Goal: Transaction & Acquisition: Book appointment/travel/reservation

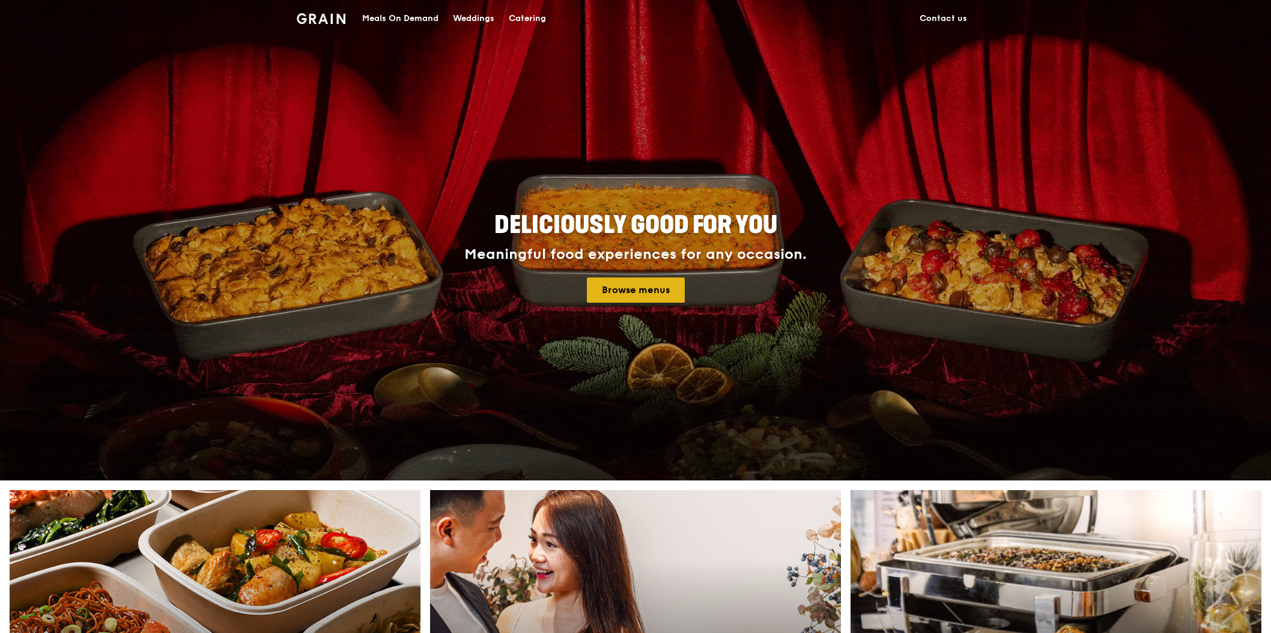
click at [605, 287] on link "Browse menus" at bounding box center [636, 289] width 98 height 25
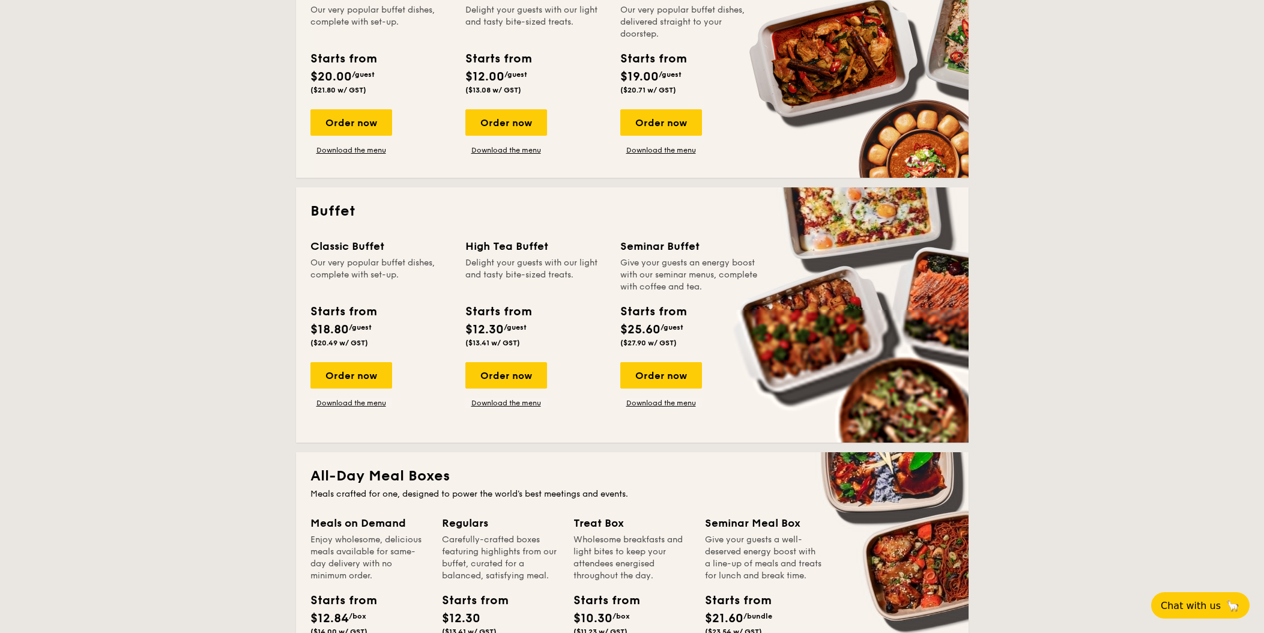
scroll to position [264, 0]
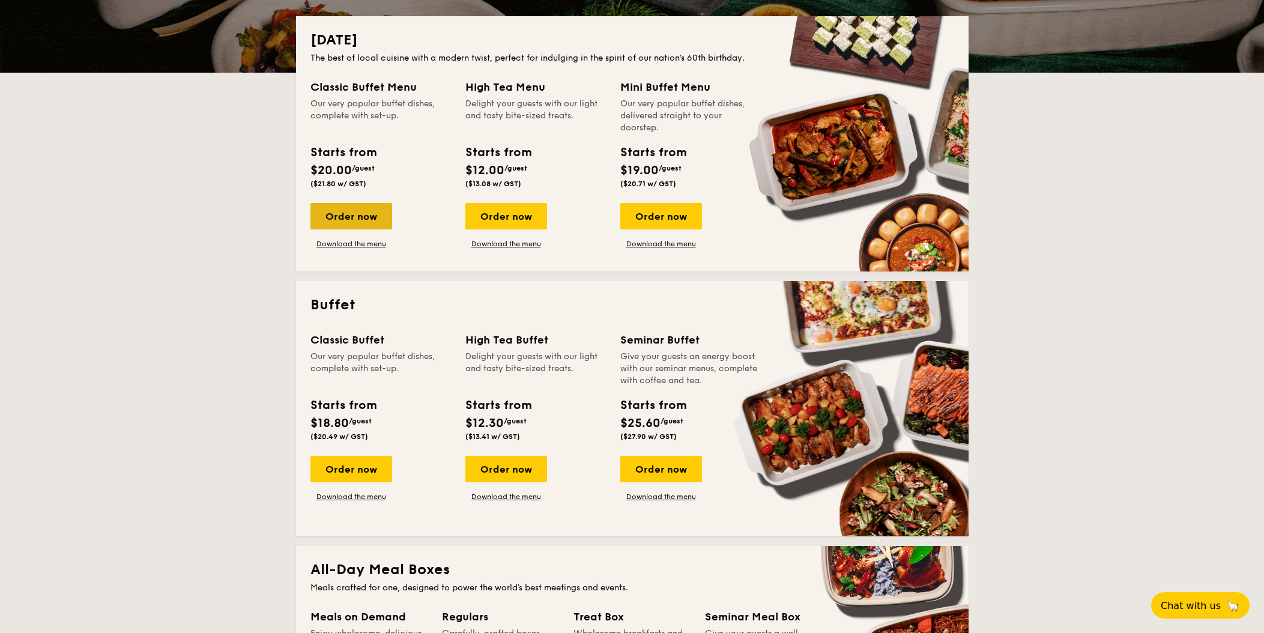
click at [378, 204] on div "Order now" at bounding box center [352, 216] width 82 height 26
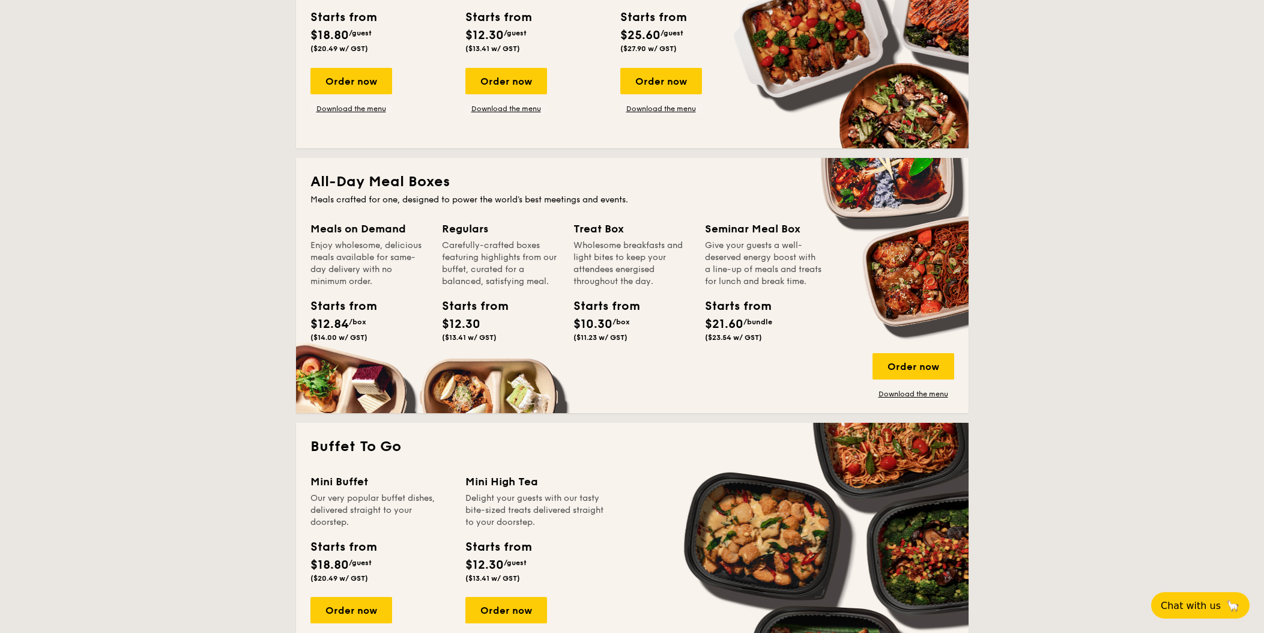
scroll to position [238, 0]
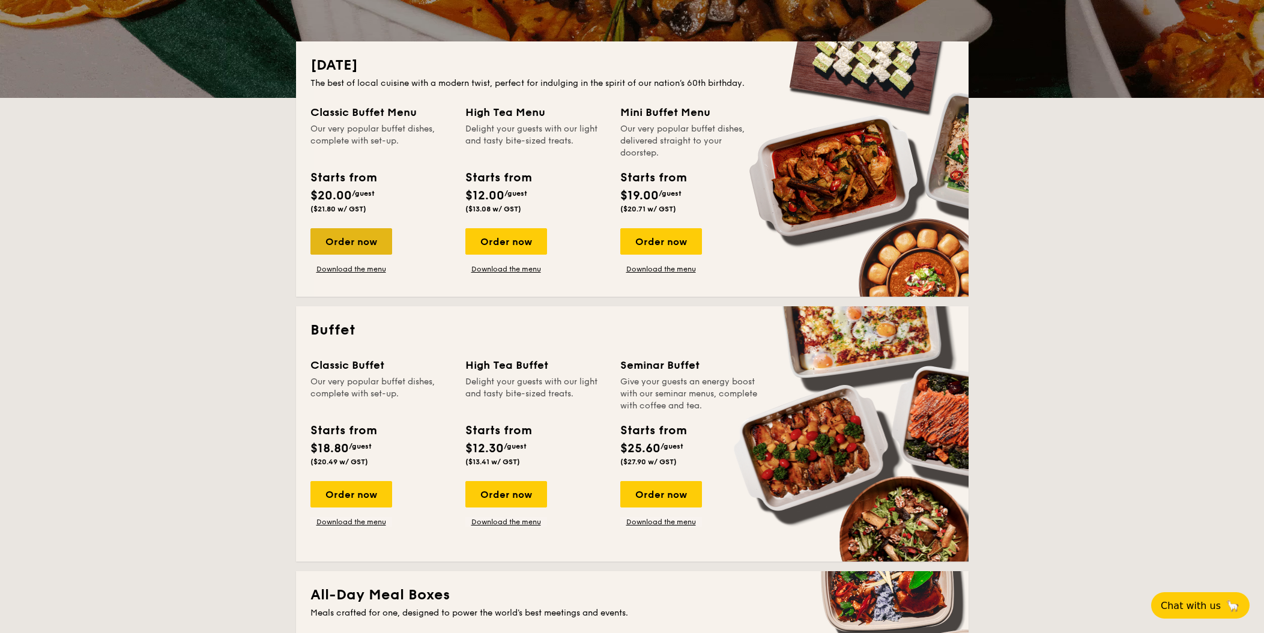
click at [347, 245] on div "Order now" at bounding box center [352, 241] width 82 height 26
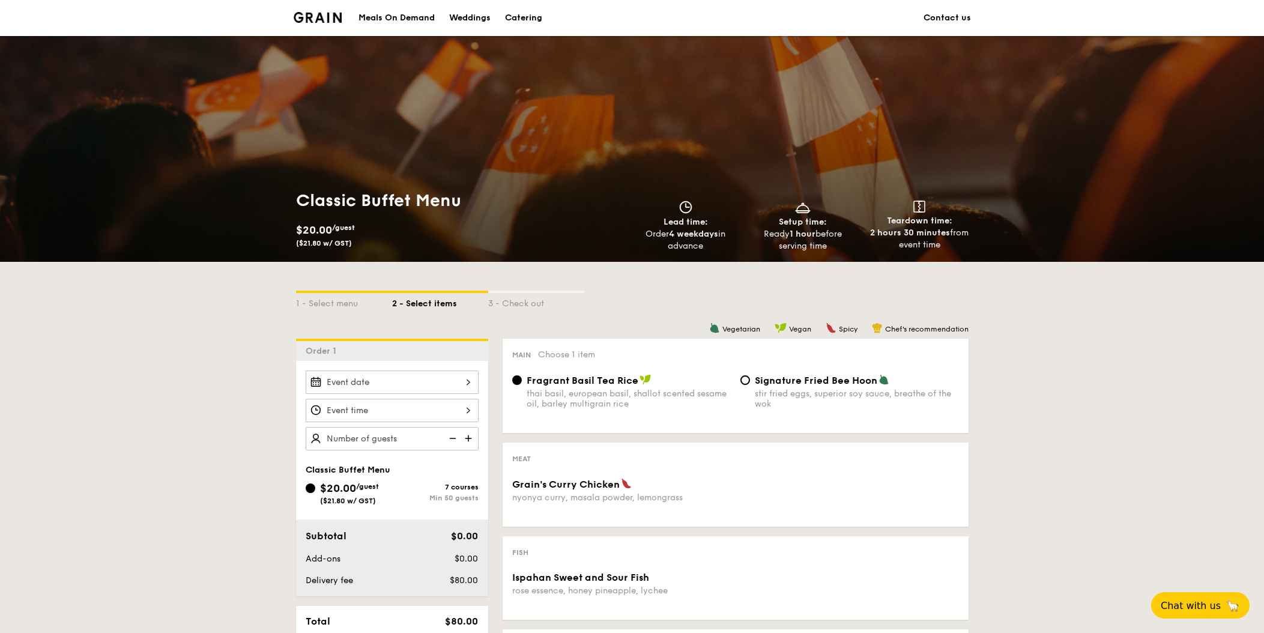
click at [470, 435] on img at bounding box center [470, 438] width 18 height 23
type input "50 guests"
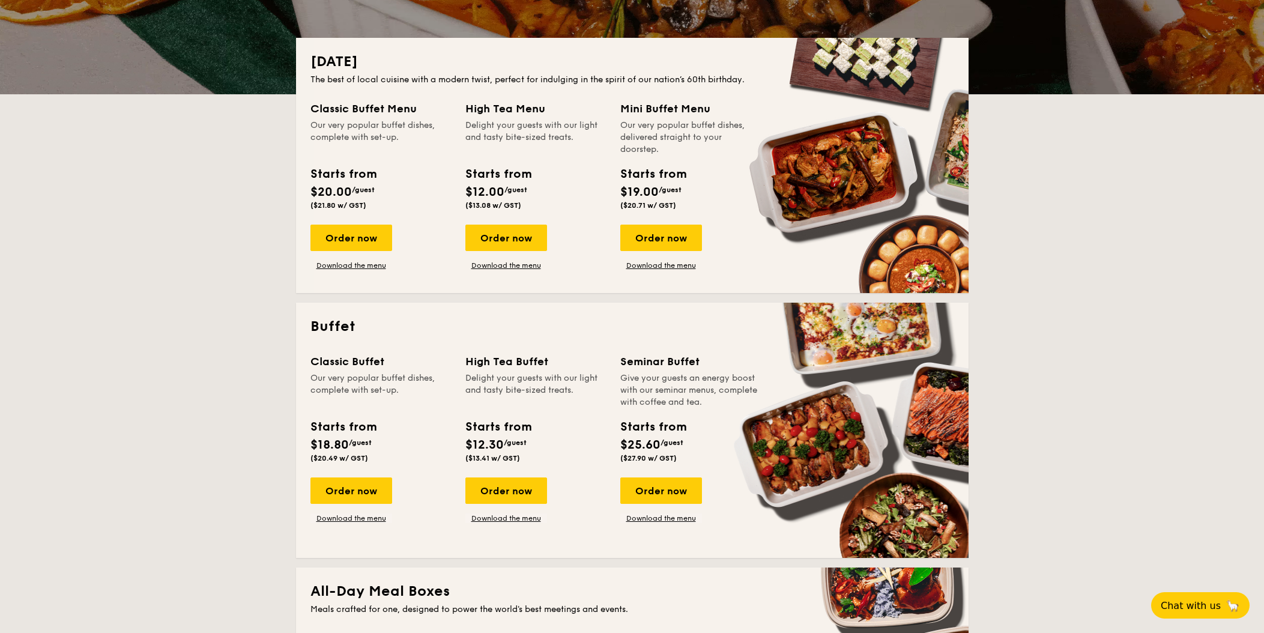
scroll to position [237, 0]
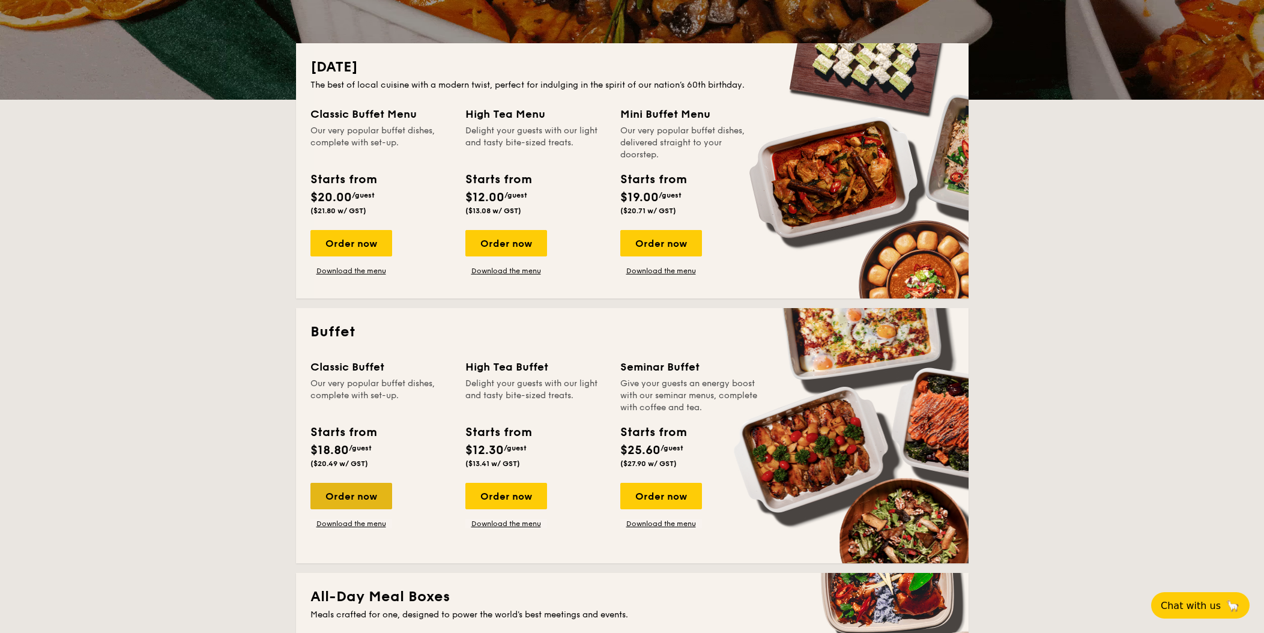
click at [380, 498] on div "Order now" at bounding box center [352, 496] width 82 height 26
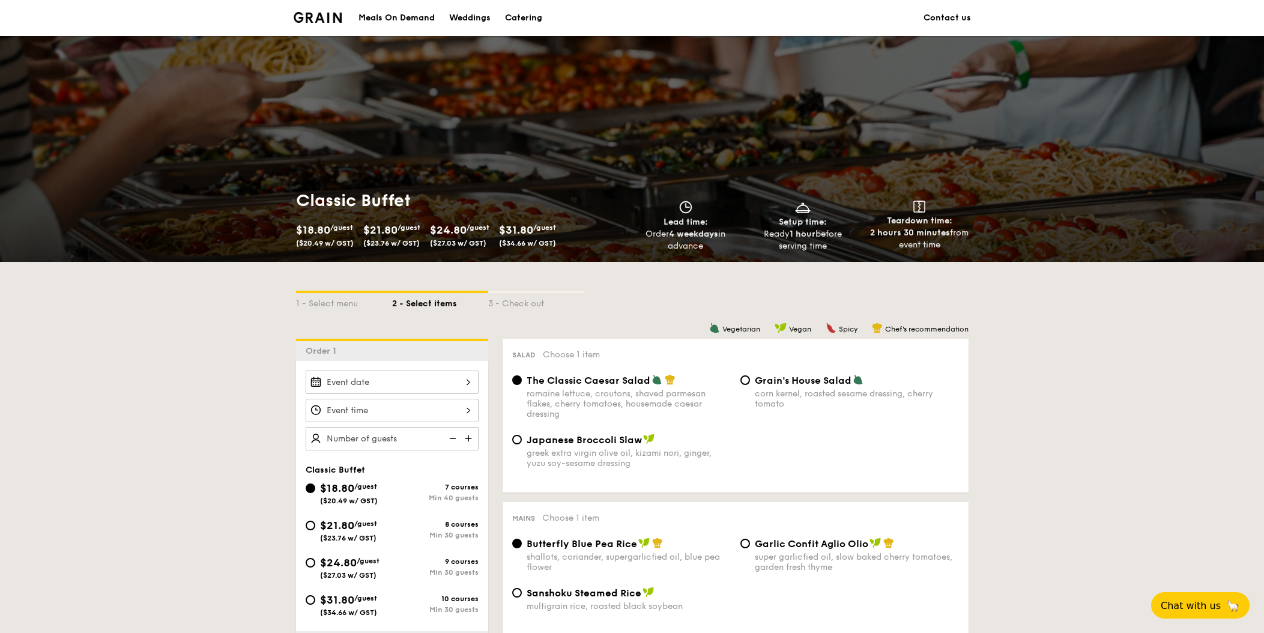
click at [467, 435] on img at bounding box center [470, 438] width 18 height 23
type input "40 guests"
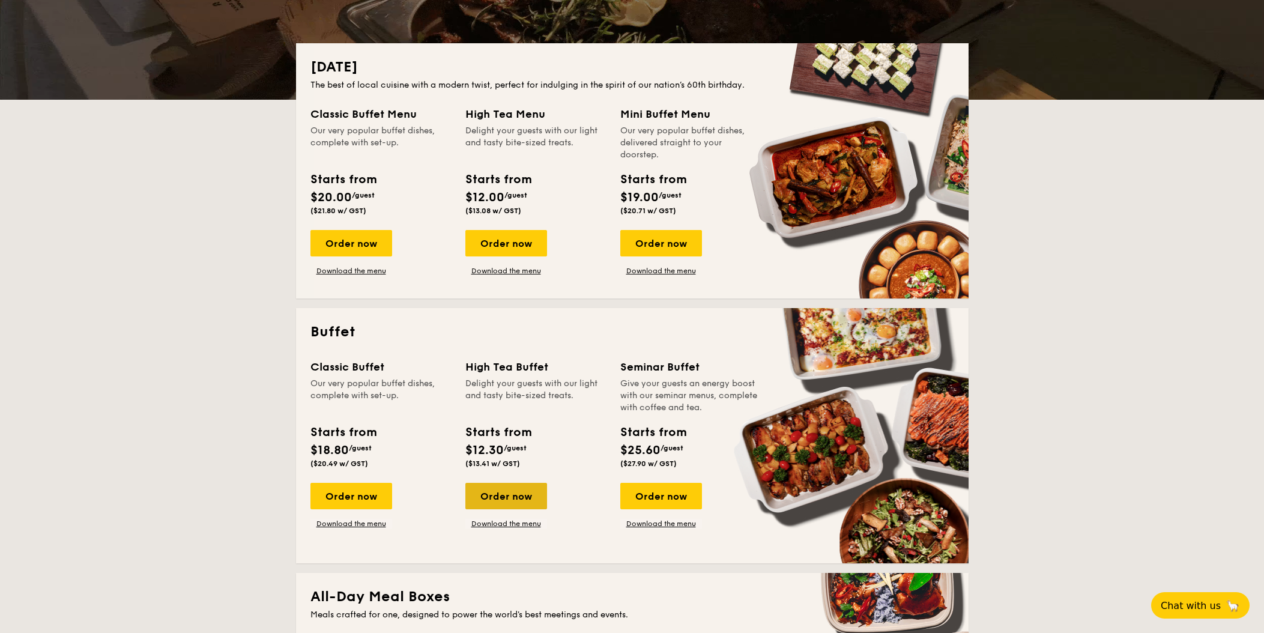
click at [515, 491] on div "Order now" at bounding box center [506, 496] width 82 height 26
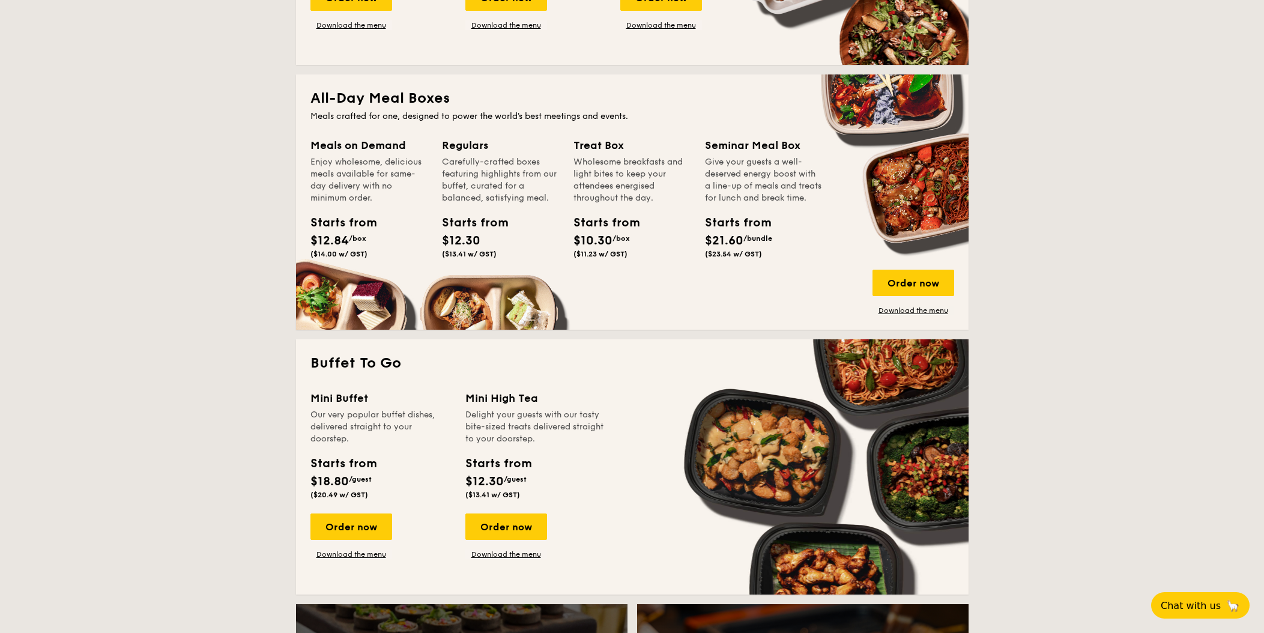
scroll to position [975, 0]
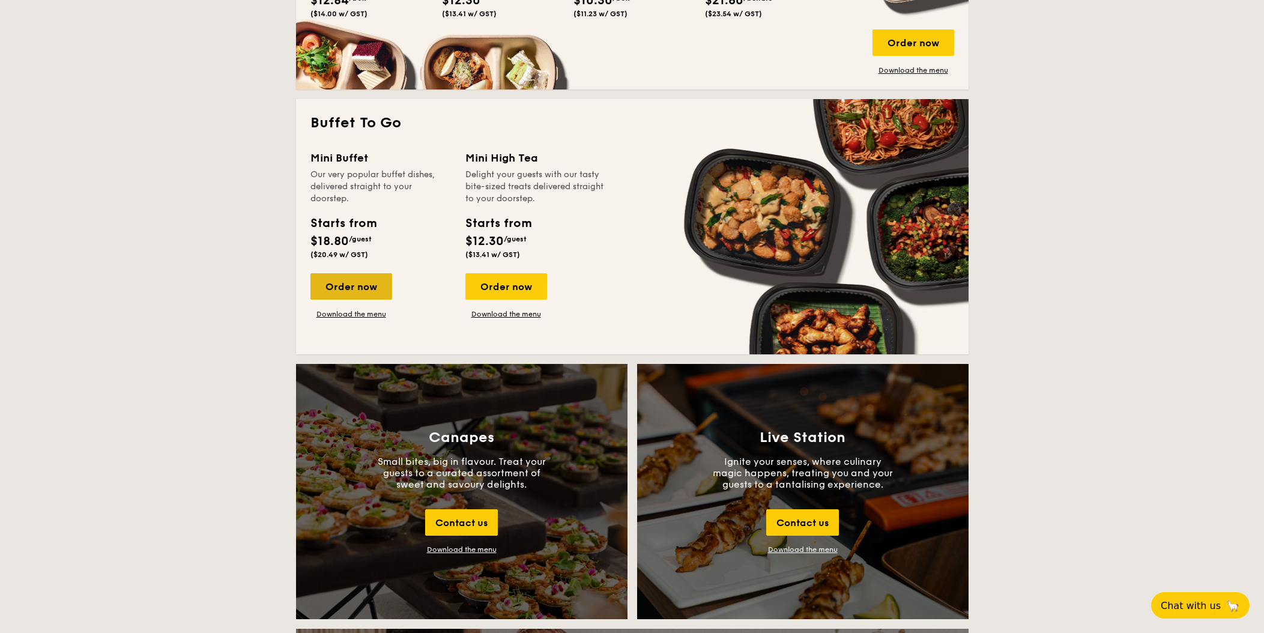
click at [356, 283] on div "Order now" at bounding box center [352, 286] width 82 height 26
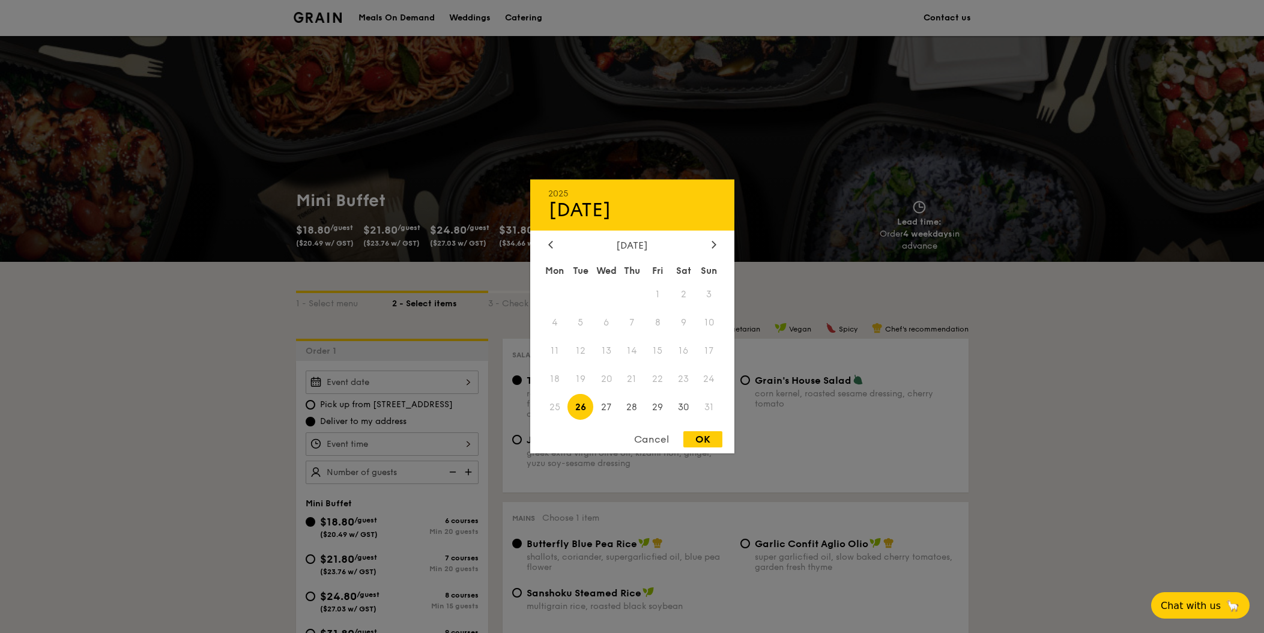
click at [357, 384] on div "2025 Aug [DATE] Tue Wed Thu Fri Sat Sun 1 2 3 4 5 6 7 8 9 10 11 12 13 14 15 16 …" at bounding box center [392, 382] width 173 height 23
click at [707, 406] on span "31" at bounding box center [710, 407] width 26 height 26
click at [688, 410] on span "30" at bounding box center [684, 407] width 26 height 26
click at [706, 405] on span "31" at bounding box center [710, 407] width 26 height 26
click at [710, 343] on span "17" at bounding box center [710, 351] width 26 height 26
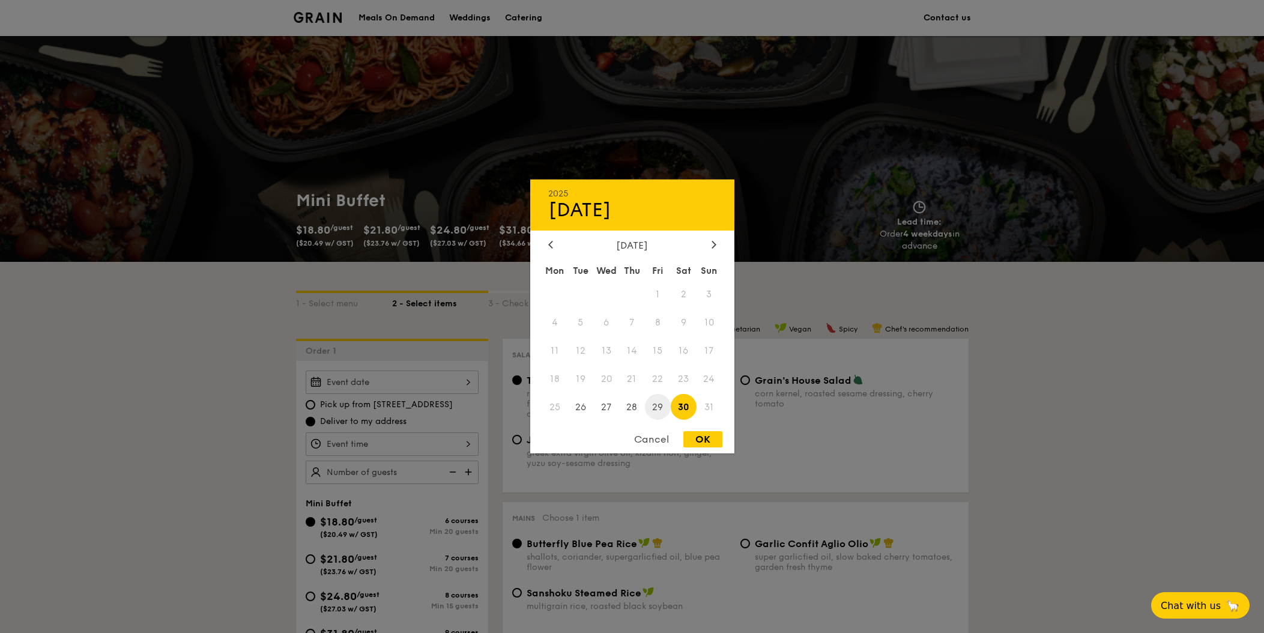
click at [660, 412] on span "29" at bounding box center [658, 407] width 26 height 26
click at [706, 406] on span "31" at bounding box center [710, 407] width 26 height 26
click at [713, 243] on icon at bounding box center [714, 244] width 5 height 8
click at [548, 240] on icon at bounding box center [550, 244] width 5 height 8
click at [661, 440] on div "Cancel" at bounding box center [651, 439] width 59 height 16
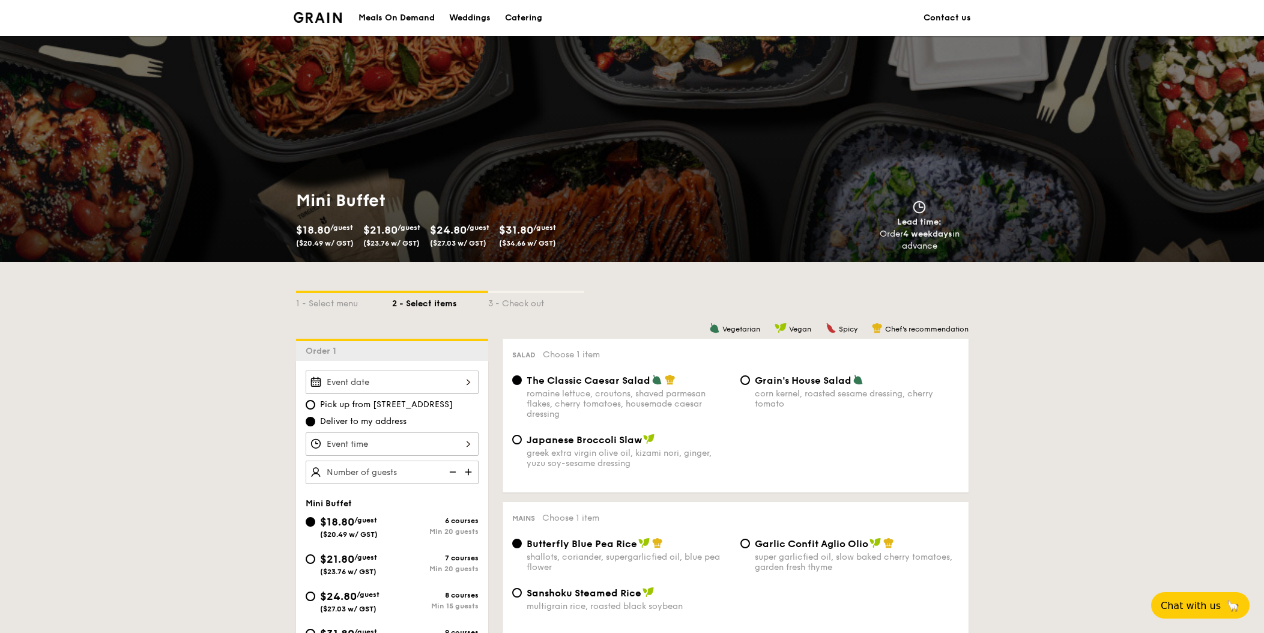
scroll to position [115, 0]
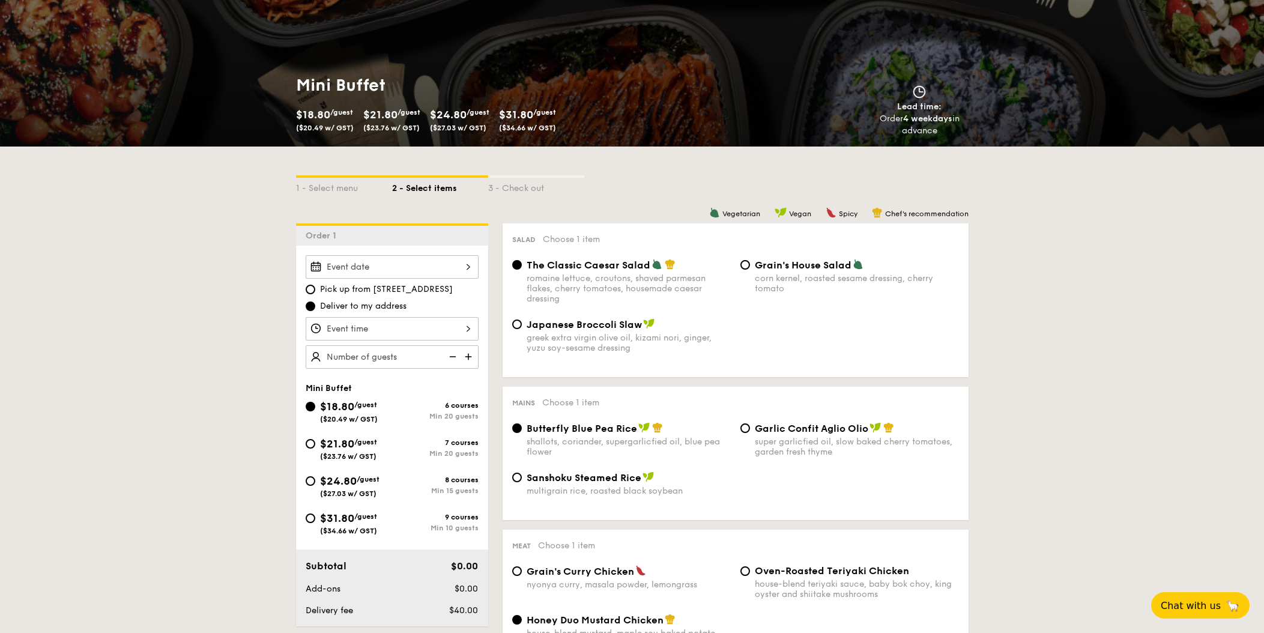
click at [372, 327] on div at bounding box center [392, 328] width 173 height 23
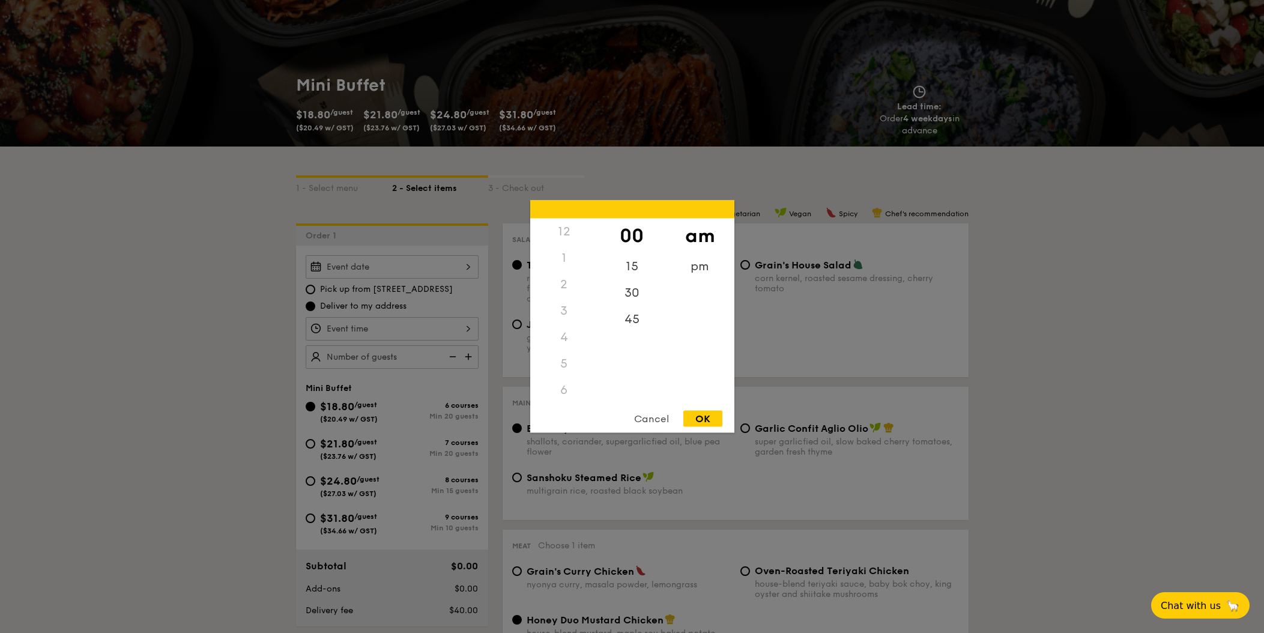
scroll to position [142, 0]
click at [372, 327] on div at bounding box center [632, 316] width 1264 height 633
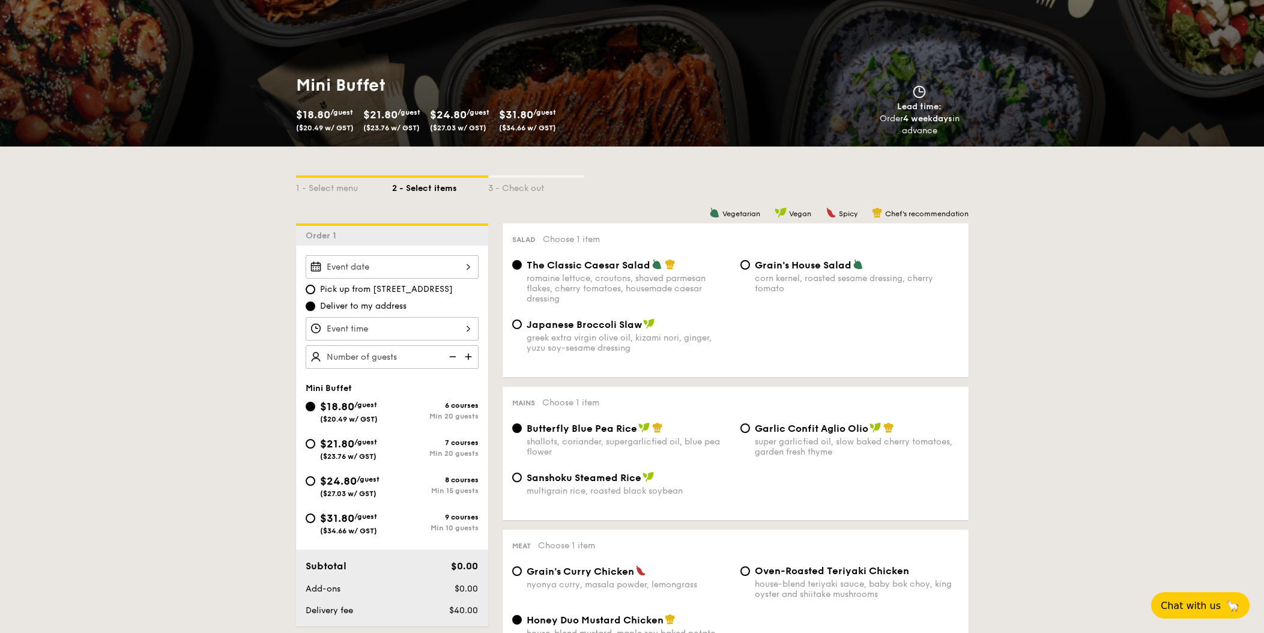
click at [353, 443] on span "$21.80" at bounding box center [337, 443] width 34 height 13
click at [315, 443] on input "$21.80 /guest ($23.76 w/ GST) 7 courses Min 20 guests" at bounding box center [311, 444] width 10 height 10
radio input "true"
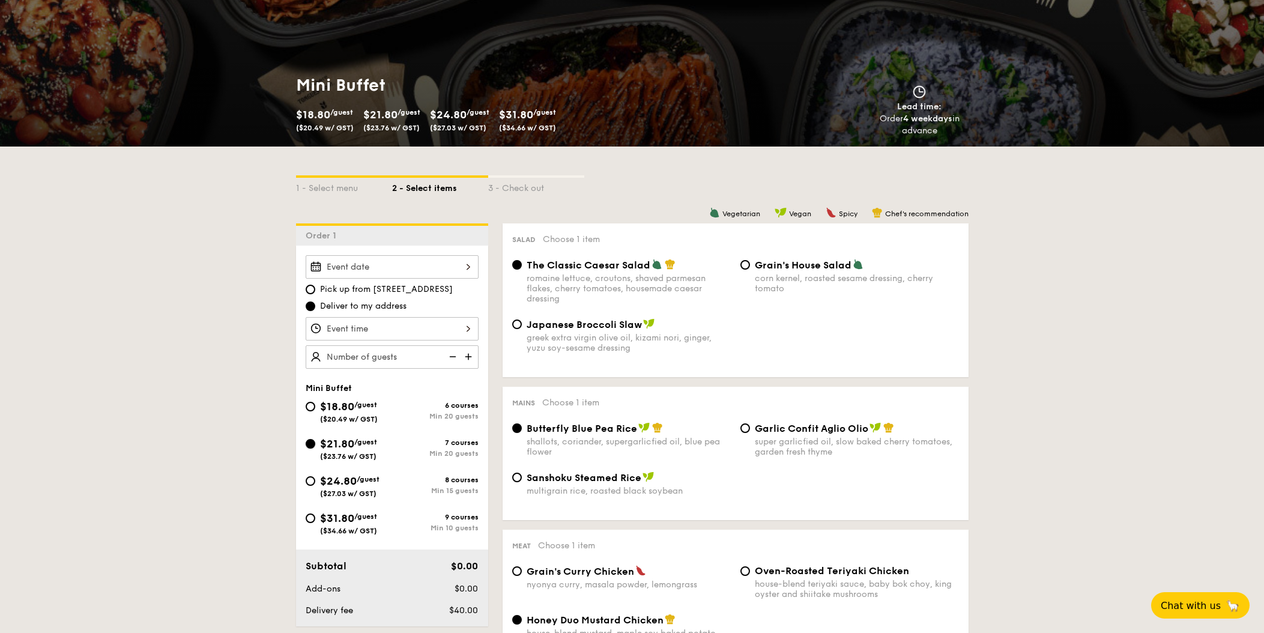
radio input "false"
radio input "true"
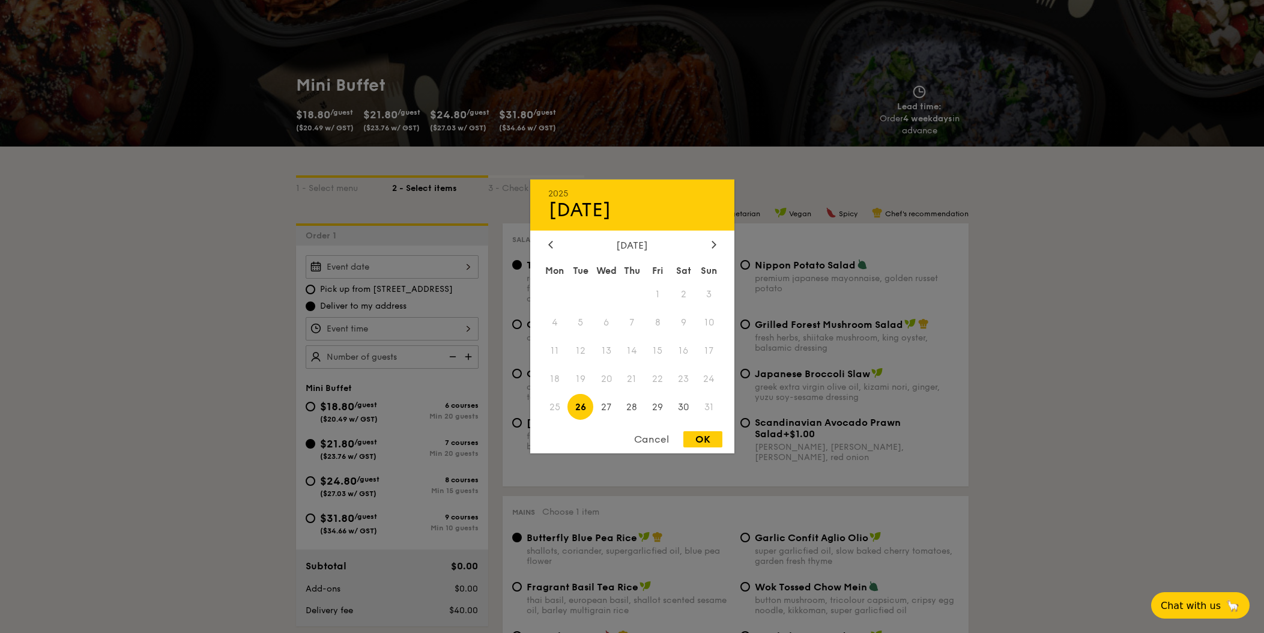
click at [342, 261] on div "2025 Aug [DATE] Tue Wed Thu Fri Sat Sun 1 2 3 4 5 6 7 8 9 10 11 12 13 14 15 16 …" at bounding box center [392, 266] width 173 height 23
click at [709, 408] on span "31" at bounding box center [710, 407] width 26 height 26
click at [686, 412] on span "30" at bounding box center [684, 407] width 26 height 26
click at [702, 437] on div "OK" at bounding box center [702, 439] width 39 height 16
type input "[DATE]"
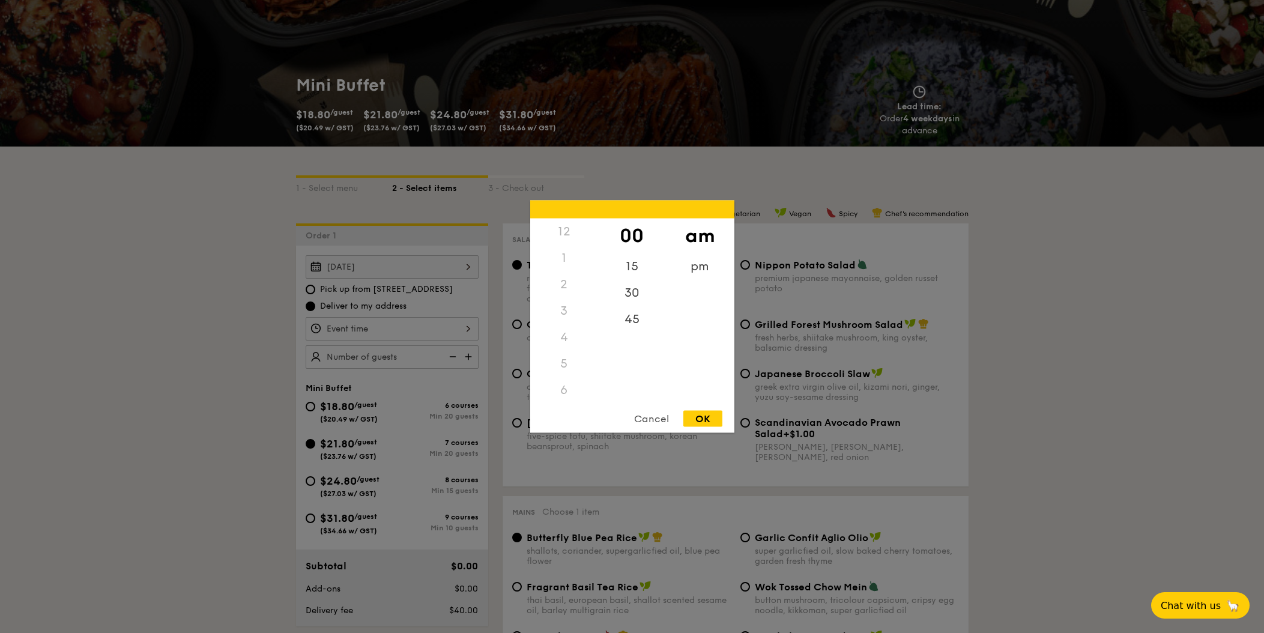
click at [405, 327] on div "12 1 2 3 4 5 6 7 8 9 10 11 00 15 30 45 am pm Cancel OK" at bounding box center [392, 328] width 173 height 23
click at [560, 361] on div "5" at bounding box center [564, 364] width 68 height 26
click at [563, 361] on div "5" at bounding box center [564, 364] width 68 height 26
drag, startPoint x: 569, startPoint y: 339, endPoint x: 554, endPoint y: 216, distance: 124.6
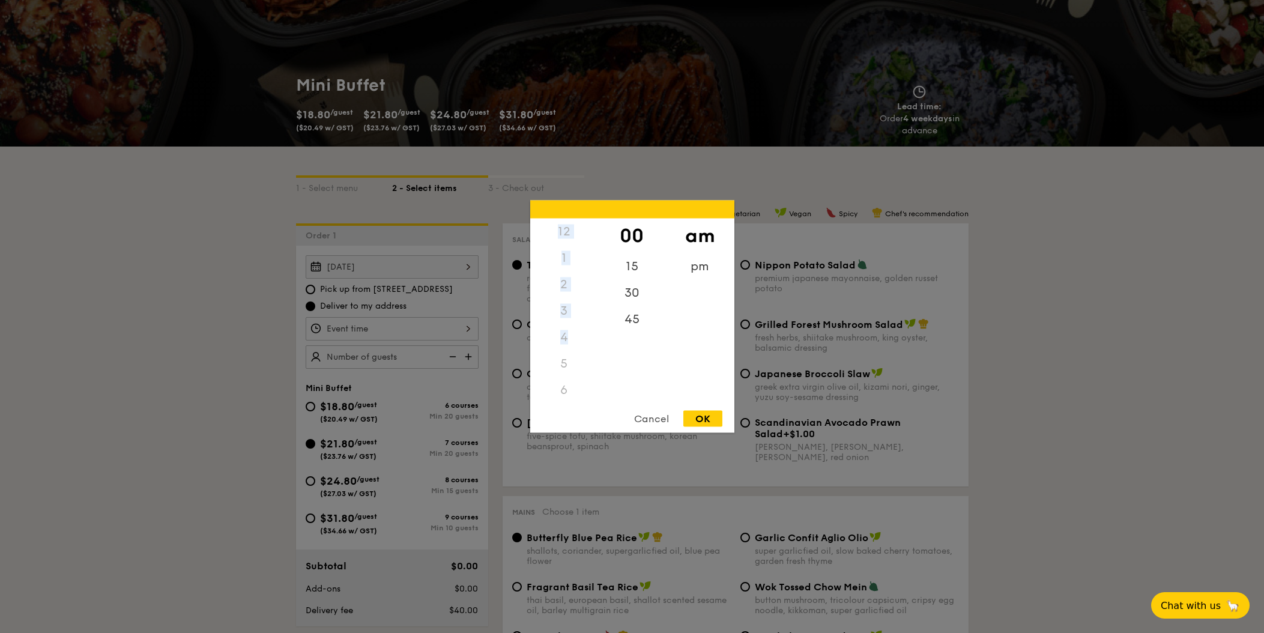
click at [553, 214] on div "12 1 2 3 4 5 6 7 8 9 10 11 00 15 30 45 am pm Cancel OK" at bounding box center [632, 317] width 204 height 232
click at [566, 356] on div "10" at bounding box center [564, 358] width 68 height 35
click at [628, 283] on div "30" at bounding box center [632, 288] width 68 height 35
click at [711, 418] on div "OK" at bounding box center [702, 419] width 39 height 16
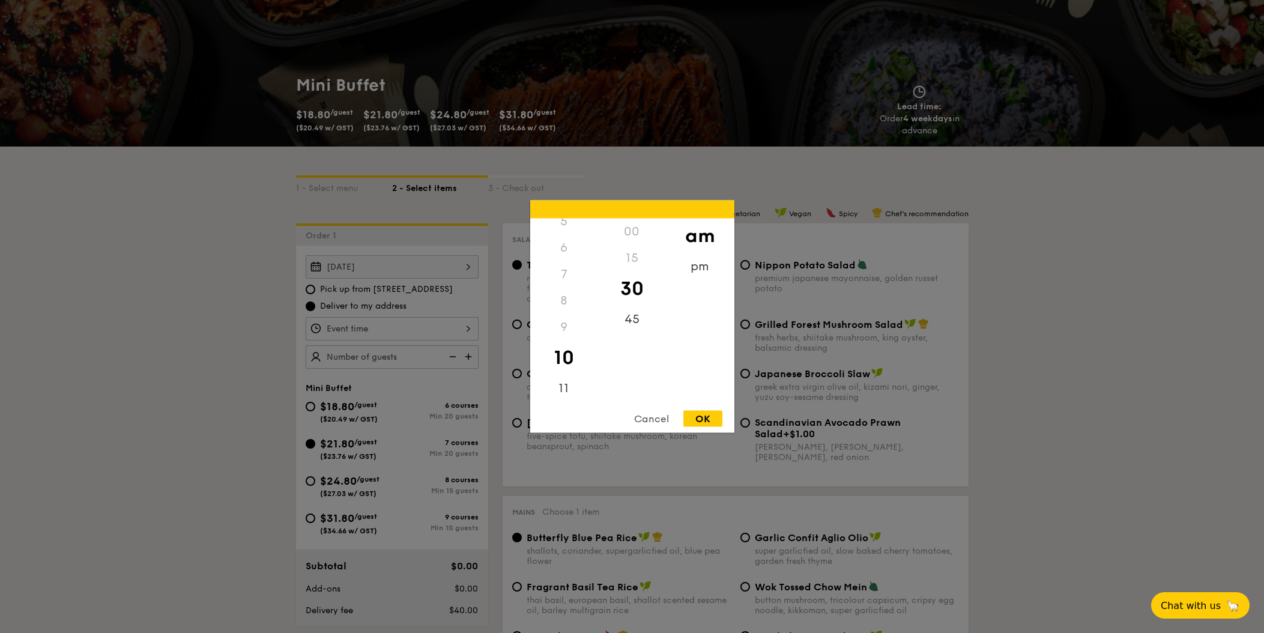
type input "10:30AM"
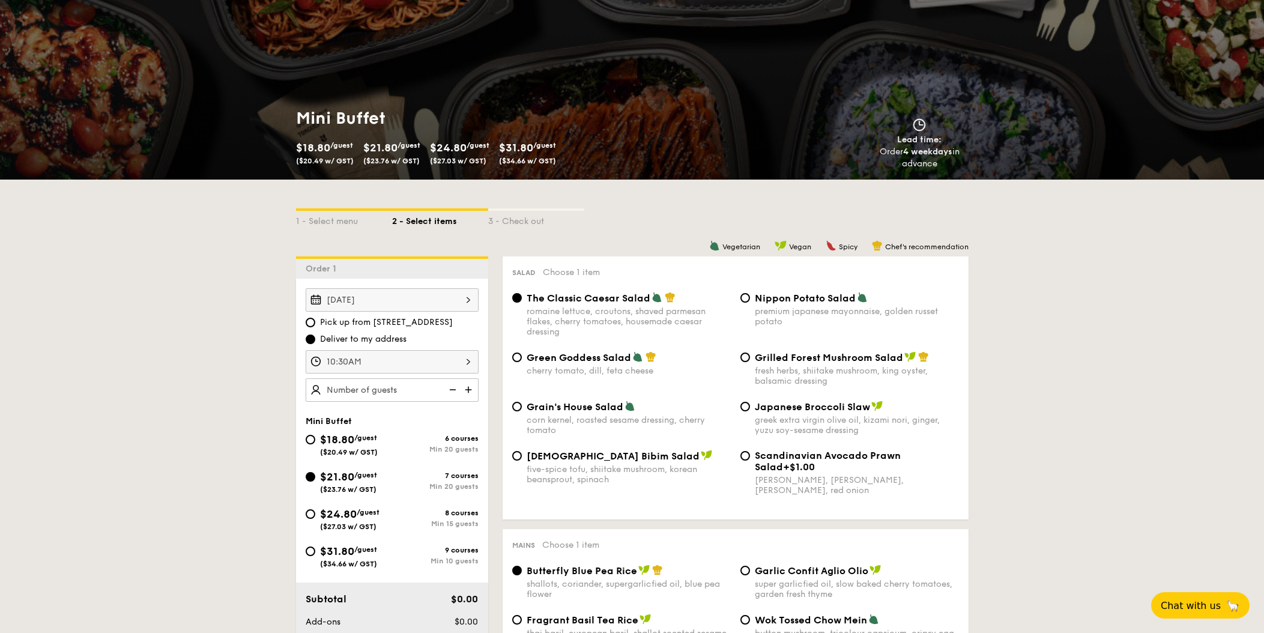
scroll to position [0, 0]
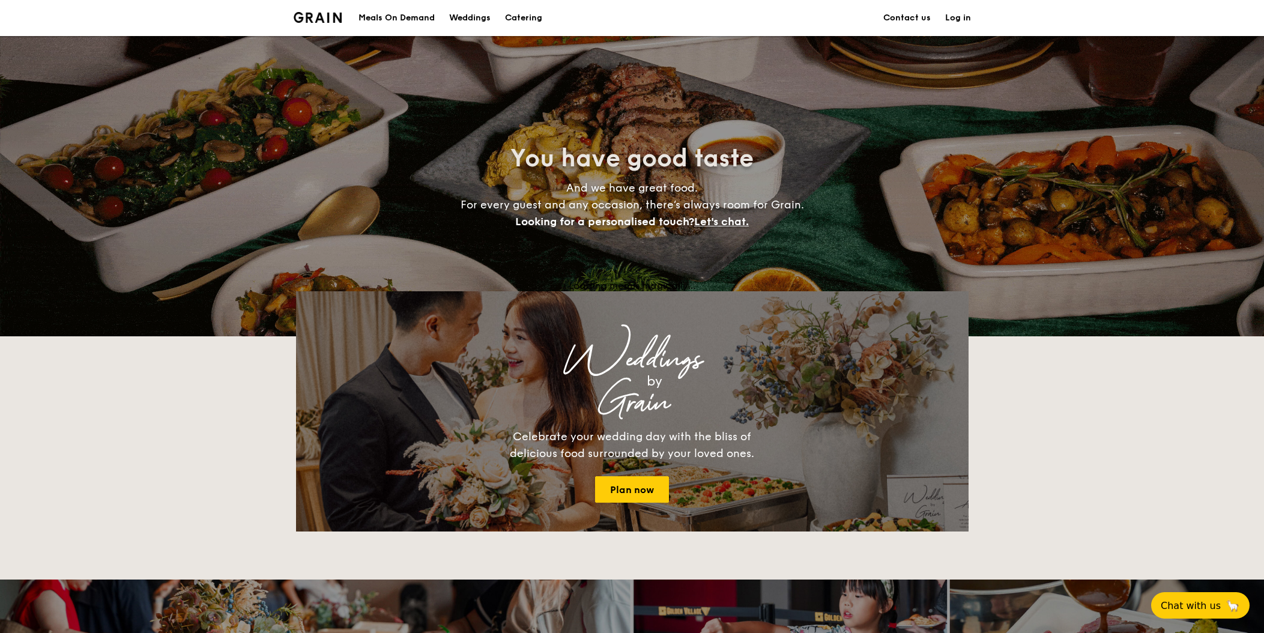
scroll to position [2288, 0]
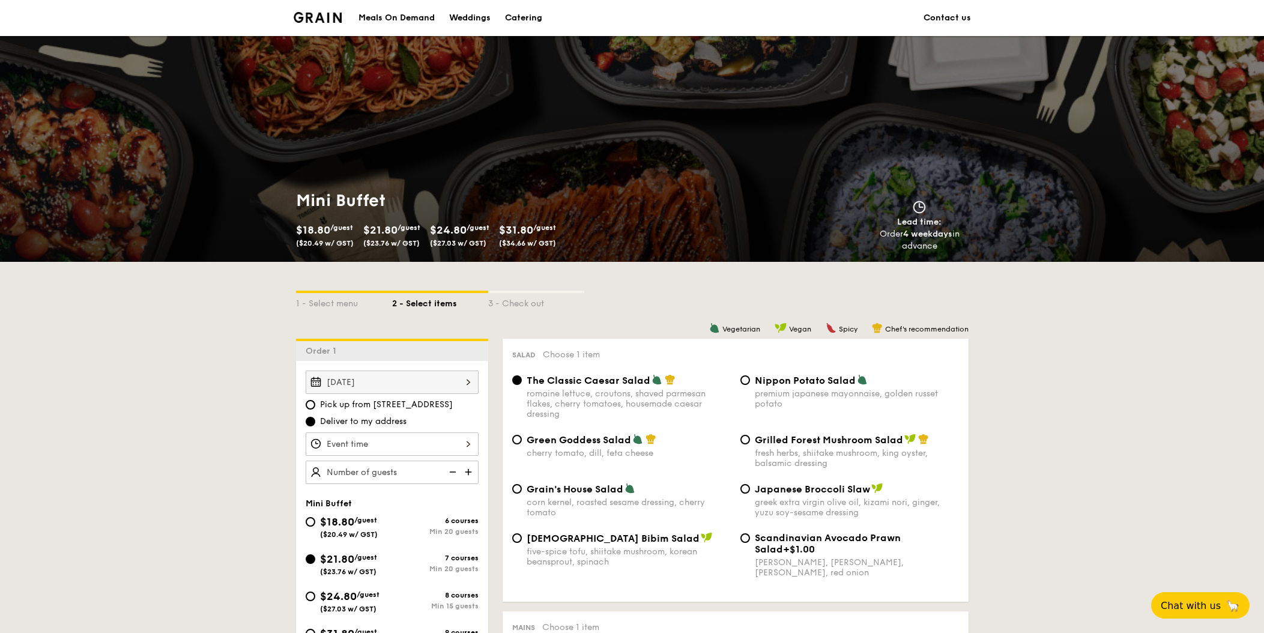
click at [337, 19] on img at bounding box center [318, 17] width 49 height 11
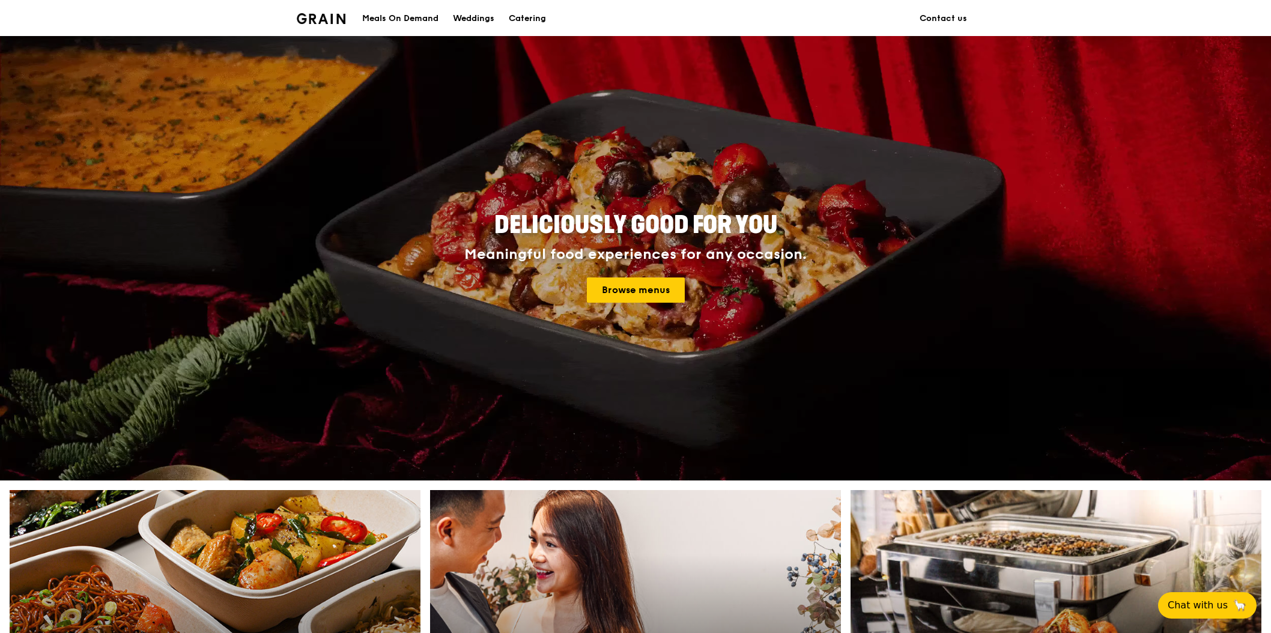
scroll to position [401, 0]
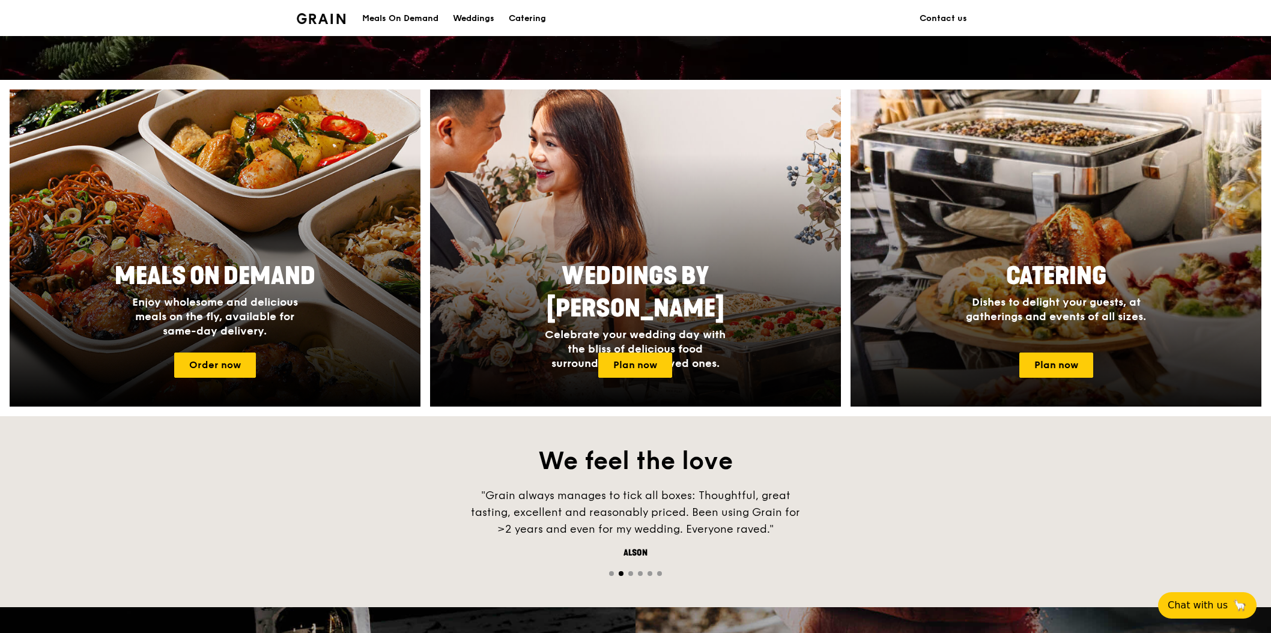
click at [916, 335] on div "Catering Dishes to delight your guests, at gatherings and events of all sizes." at bounding box center [1055, 299] width 411 height 88
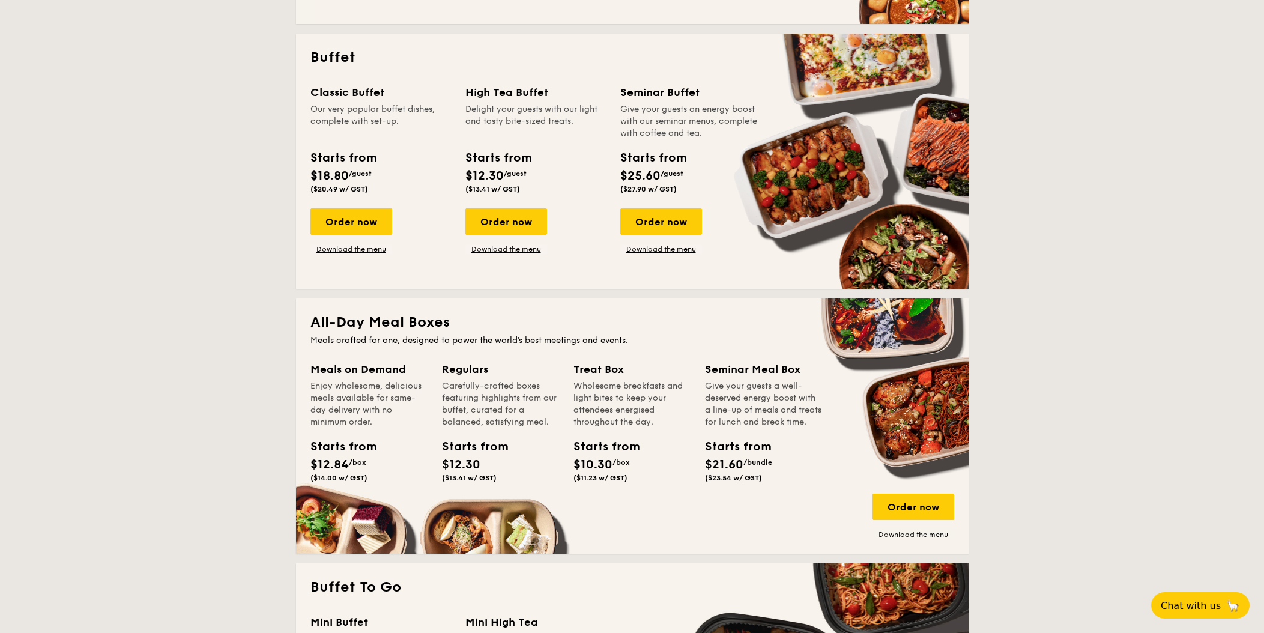
scroll to position [512, 0]
click at [904, 510] on div "Order now" at bounding box center [914, 506] width 82 height 26
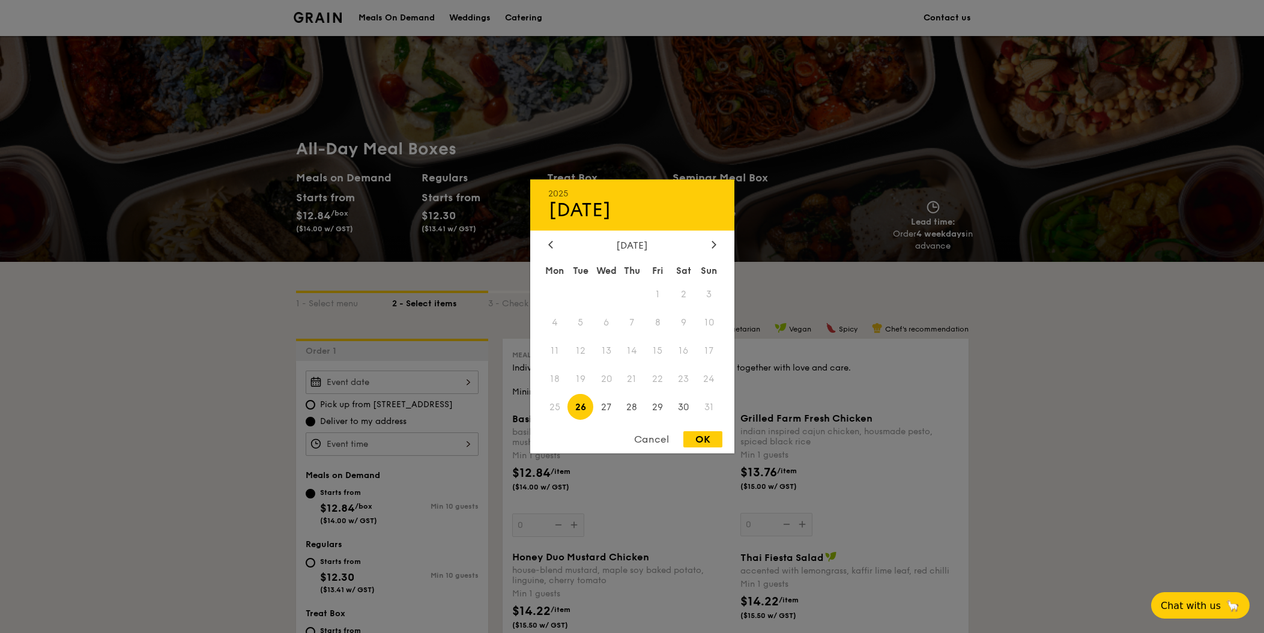
click at [456, 381] on div "2025 Aug 26 August 2025 Mon Tue Wed Thu Fri Sat Sun 1 2 3 4 5 6 7 8 9 10 11 12 …" at bounding box center [392, 382] width 173 height 23
click at [659, 441] on div "Cancel" at bounding box center [651, 439] width 59 height 16
click at [367, 377] on div "2025 Aug 26 August 2025 Mon Tue Wed Thu Fri Sat Sun 1 2 3 4 5 6 7 8 9 10 11 12 …" at bounding box center [392, 382] width 173 height 23
click at [704, 404] on span "31" at bounding box center [710, 407] width 26 height 26
click at [703, 442] on div "OK" at bounding box center [702, 439] width 39 height 16
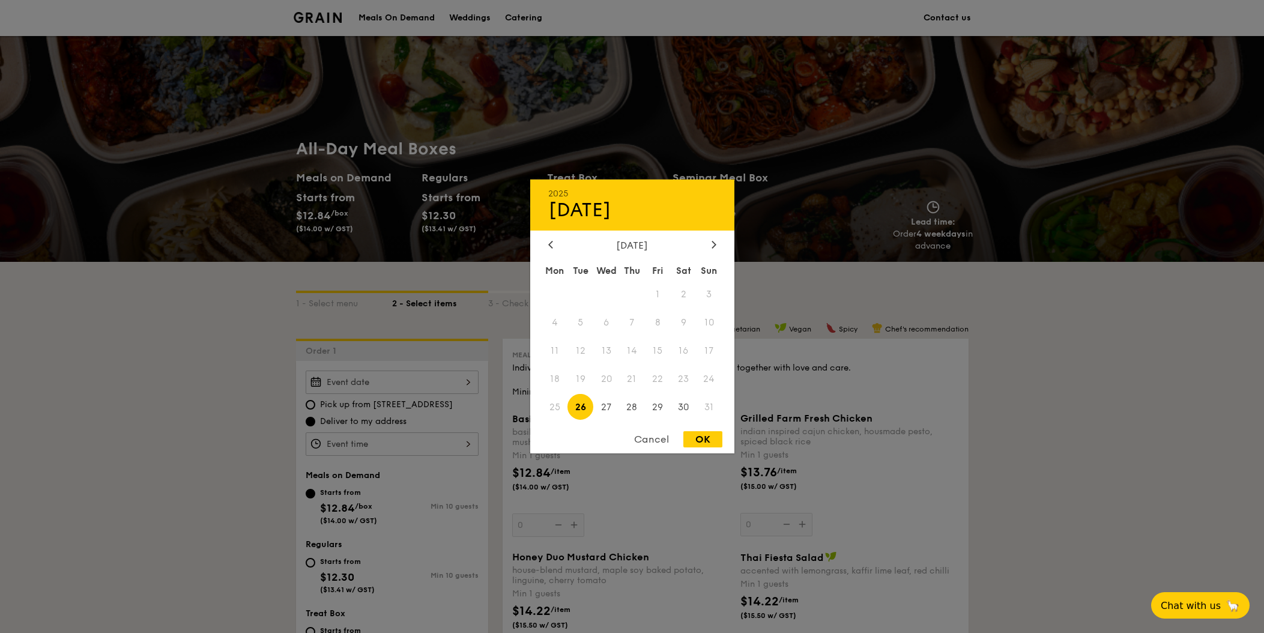
type input "Aug 26, 2025"
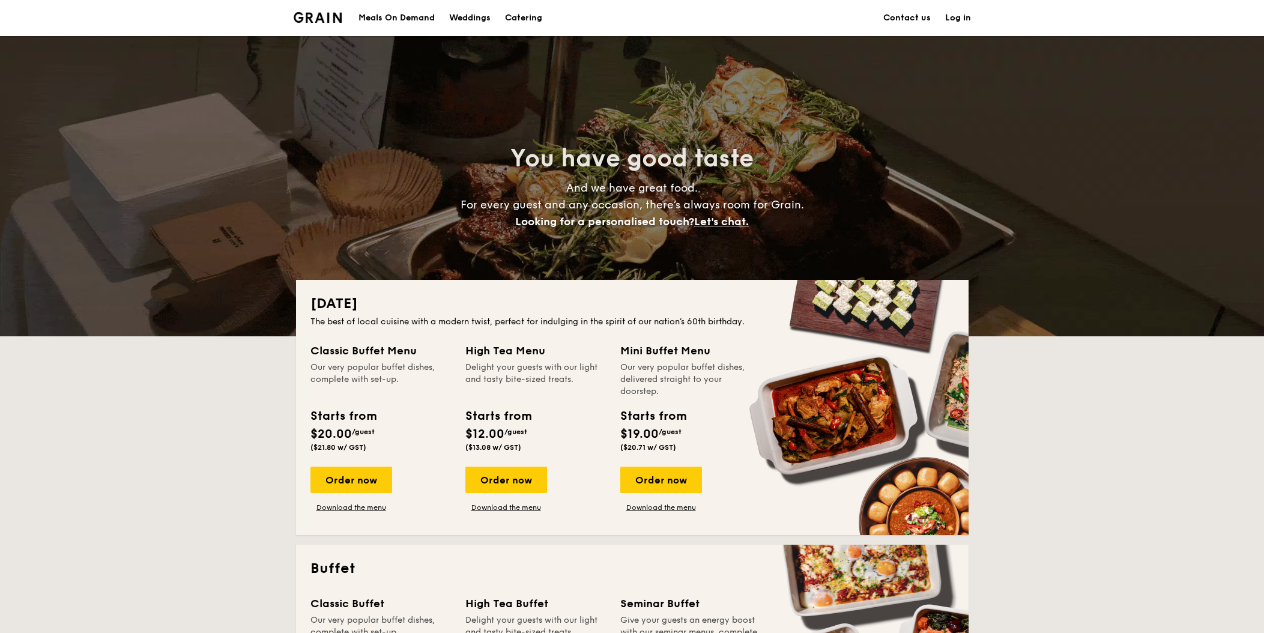
scroll to position [608, 0]
